Goal: Task Accomplishment & Management: Manage account settings

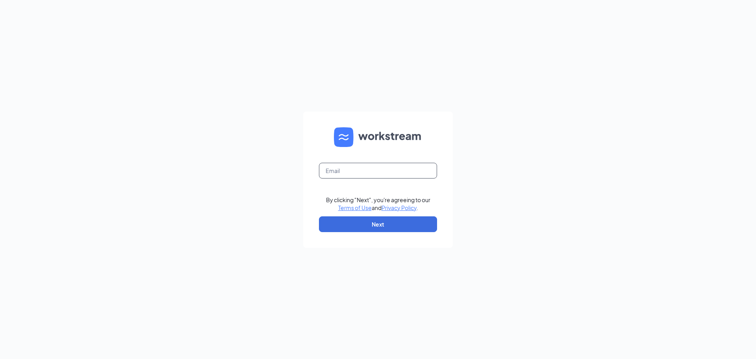
click at [377, 175] on input "text" at bounding box center [378, 171] width 118 height 16
type input "cscbeaufort1@sing-bev.com"
click at [411, 226] on button "Next" at bounding box center [378, 224] width 118 height 16
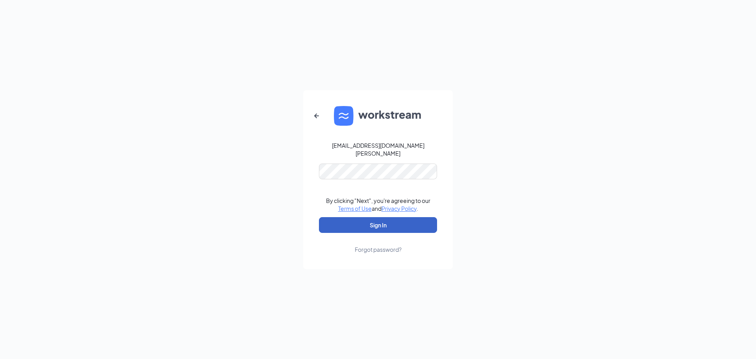
drag, startPoint x: 400, startPoint y: 220, endPoint x: 245, endPoint y: 176, distance: 161.1
click at [400, 220] on button "Sign In" at bounding box center [378, 225] width 118 height 16
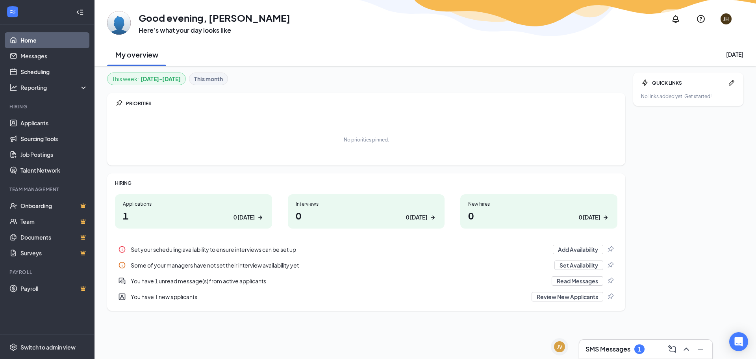
click at [229, 215] on h1 "1 0 [DATE]" at bounding box center [193, 215] width 141 height 13
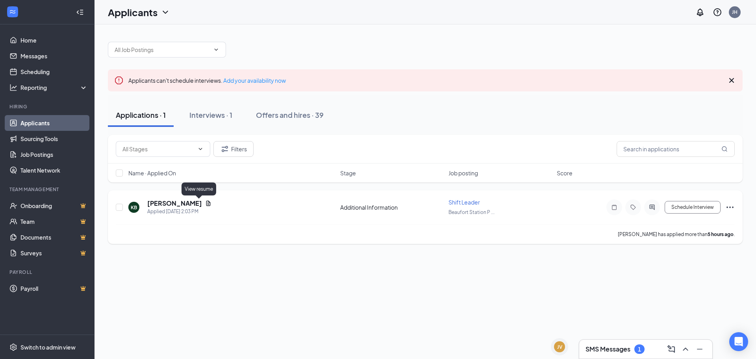
click at [206, 203] on icon "Document" at bounding box center [208, 202] width 4 height 5
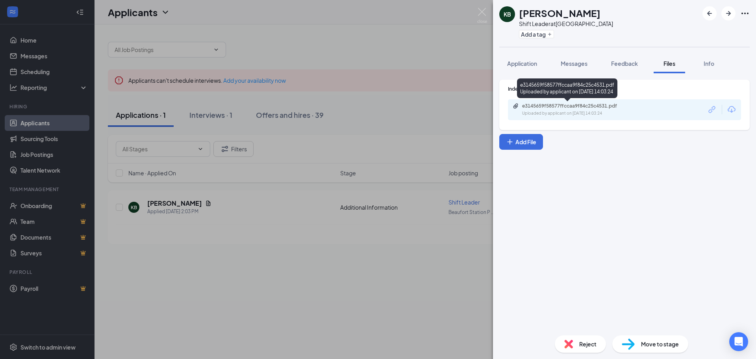
click at [586, 110] on div "e3145659f58577ffccaa9f84c25c4531.pdf Uploaded by applicant on [DATE] 14:03:24" at bounding box center [576, 110] width 128 height 14
click at [411, 39] on div "KB [PERSON_NAME] Shift Leader at [STREET_ADDRESS] Add a tag Application Message…" at bounding box center [378, 179] width 756 height 359
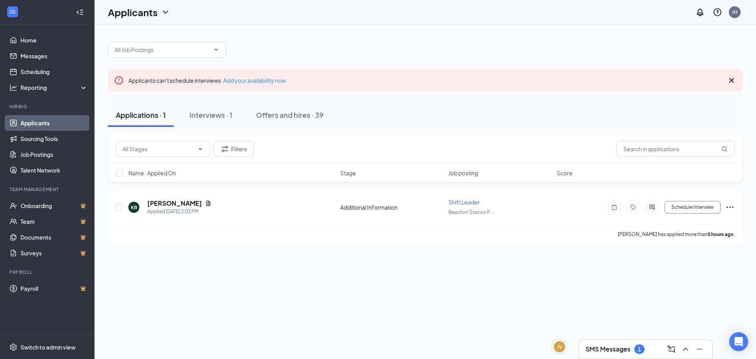
click at [621, 352] on h3 "SMS Messages" at bounding box center [607, 348] width 45 height 9
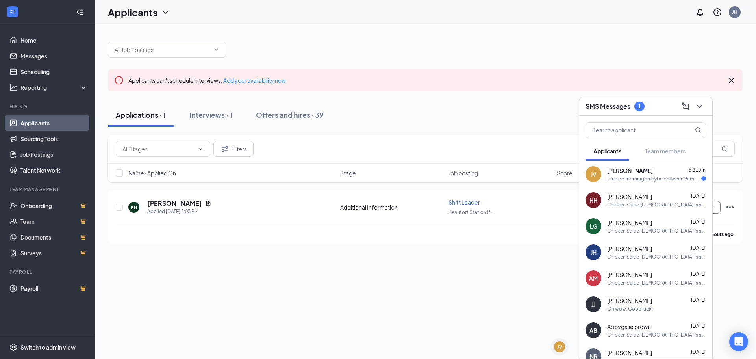
click at [624, 107] on h3 "SMS Messages" at bounding box center [607, 106] width 45 height 9
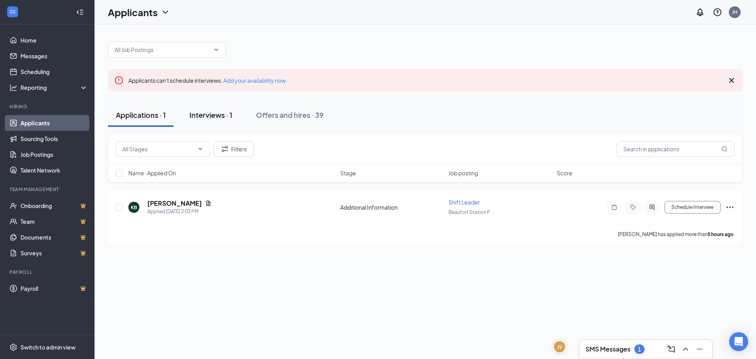
click at [234, 114] on button "Interviews · 1" at bounding box center [210, 115] width 59 height 24
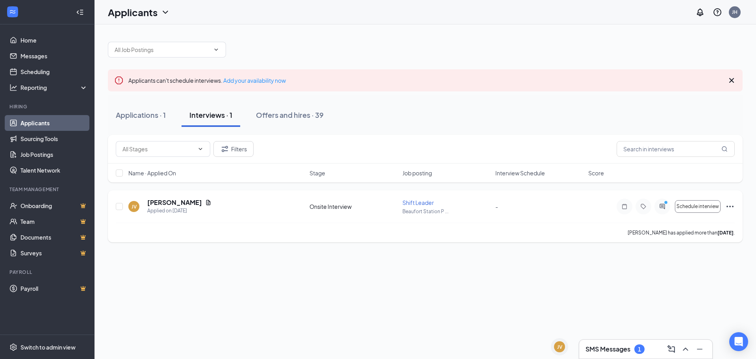
click at [187, 202] on div "[PERSON_NAME]" at bounding box center [179, 202] width 64 height 9
click at [205, 202] on icon "Document" at bounding box center [208, 202] width 6 height 6
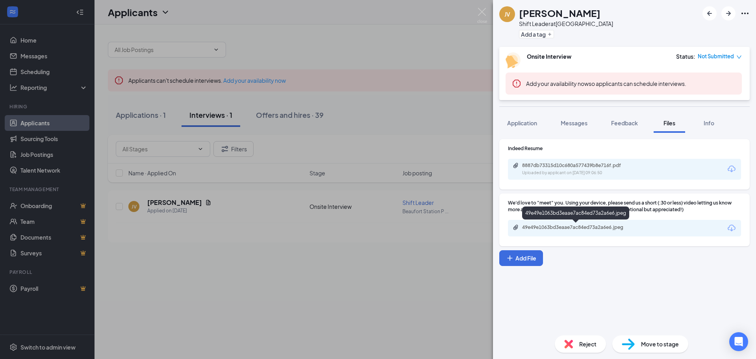
click at [603, 228] on div "49e49e1063bd3eaae7ac84ed73a2a6e6.jpeg" at bounding box center [577, 227] width 110 height 6
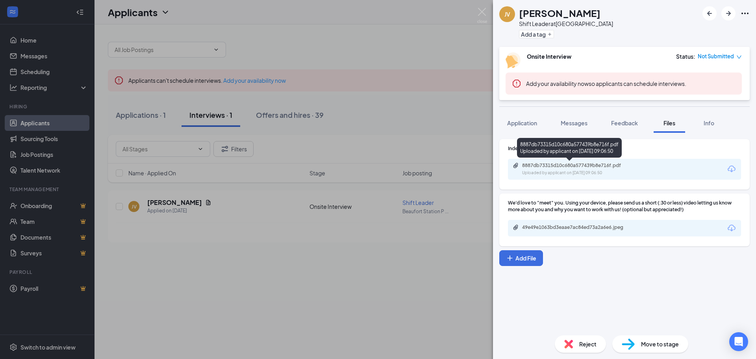
click at [596, 169] on div "8887db73315d10c680a577439b8e716f.pdf Uploaded by applicant on [DATE] 09:06:50" at bounding box center [576, 169] width 128 height 14
